Goal: Task Accomplishment & Management: Complete application form

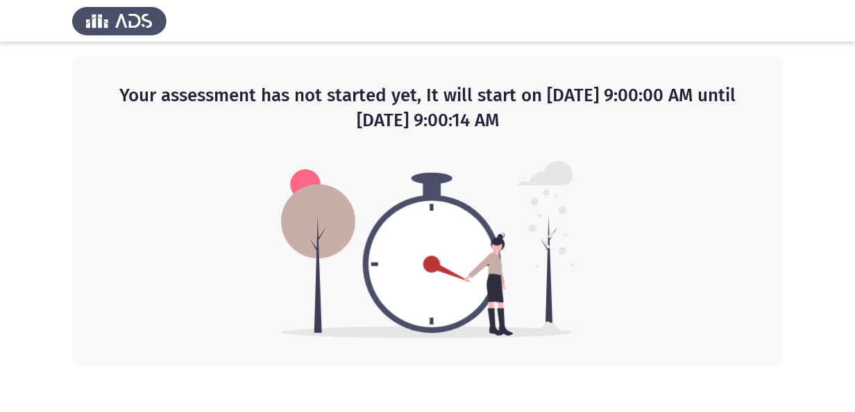
drag, startPoint x: 0, startPoint y: 0, endPoint x: 417, endPoint y: 371, distance: 557.7
